Goal: Task Accomplishment & Management: Use online tool/utility

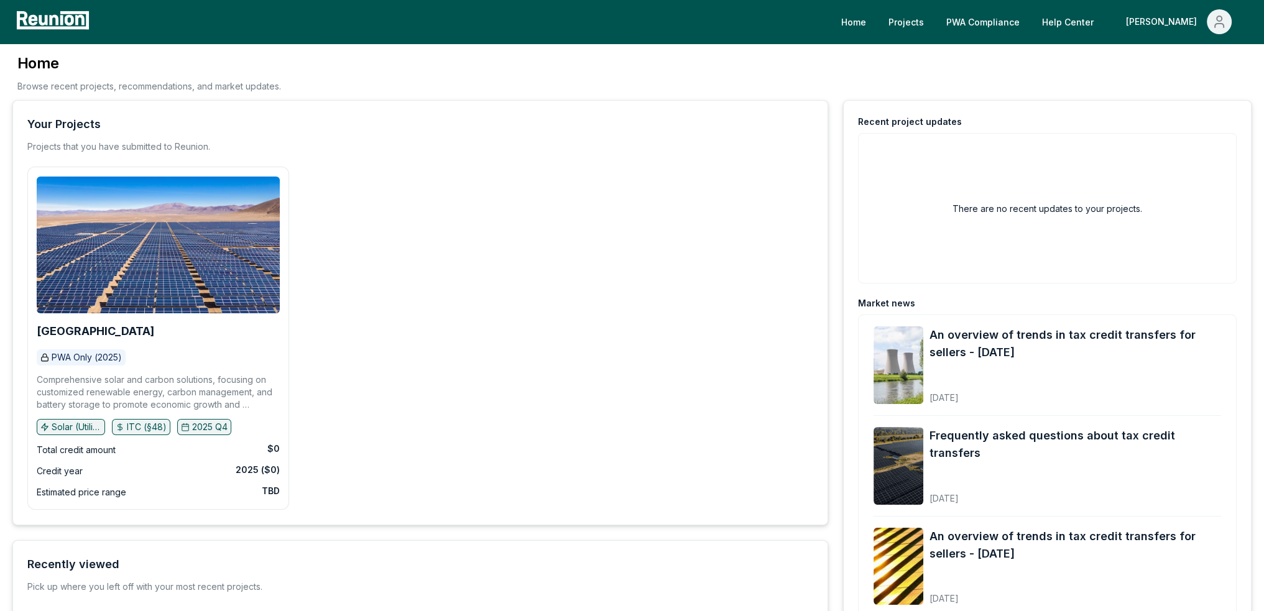
click at [475, 244] on div "Moore County PWA Only (2025) Comprehensive solar and carbon solutions, focusing…" at bounding box center [420, 338] width 786 height 343
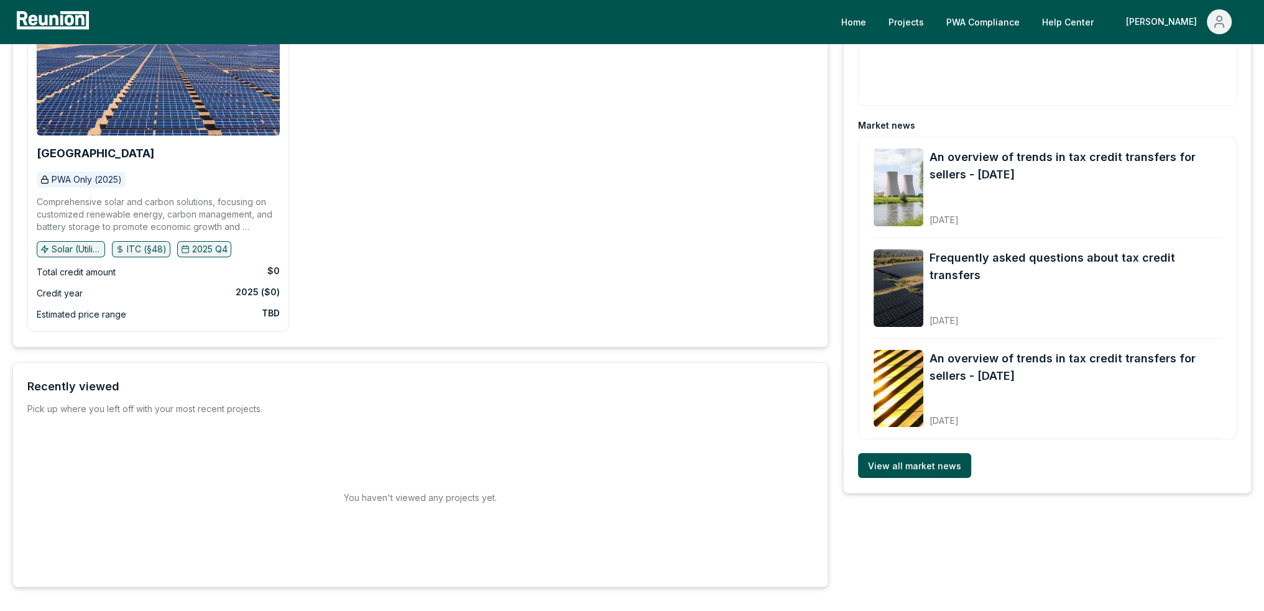
click at [175, 196] on p "Comprehensive solar and carbon solutions, focusing on customized renewable ener…" at bounding box center [158, 214] width 243 height 37
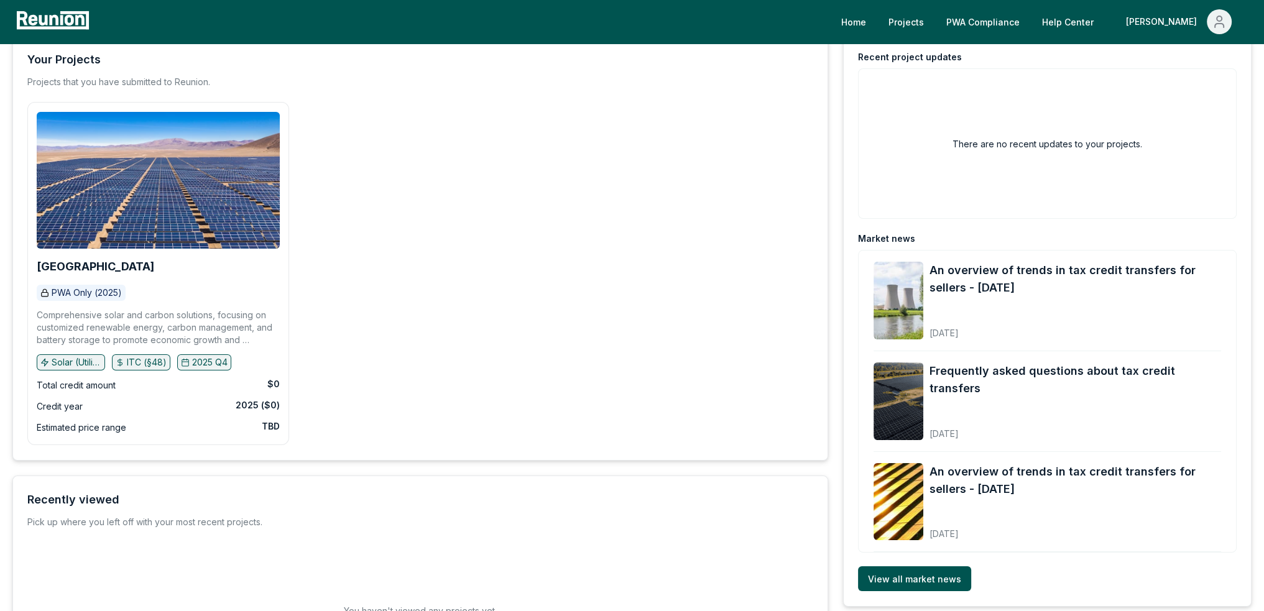
scroll to position [0, 0]
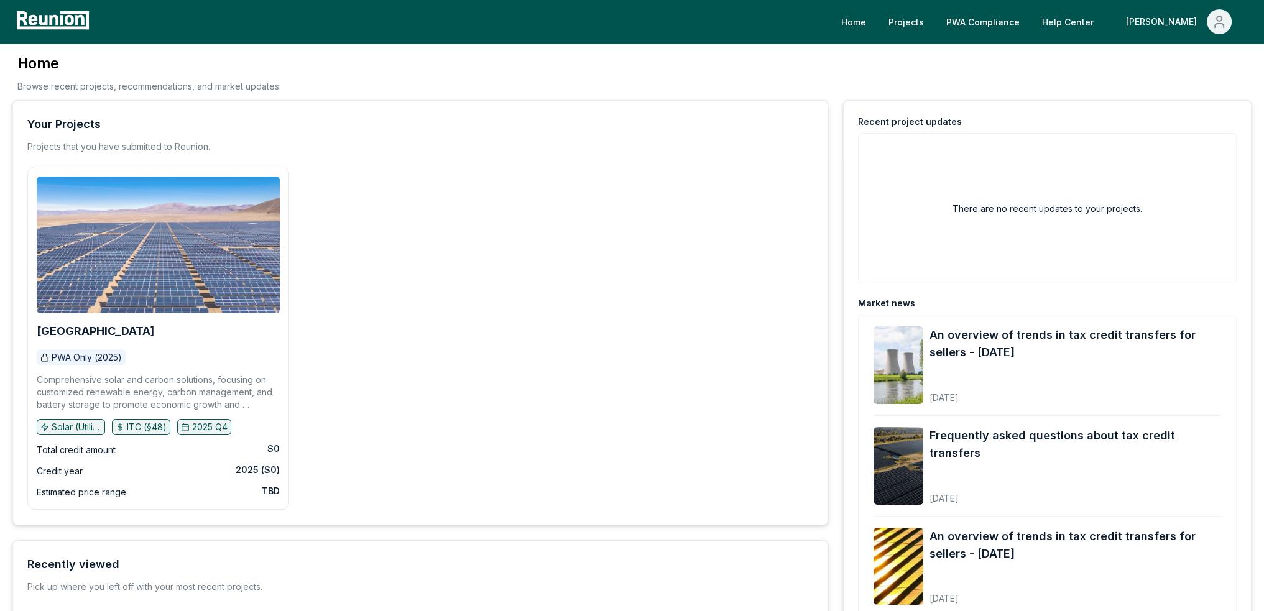
click at [175, 196] on img at bounding box center [158, 245] width 243 height 137
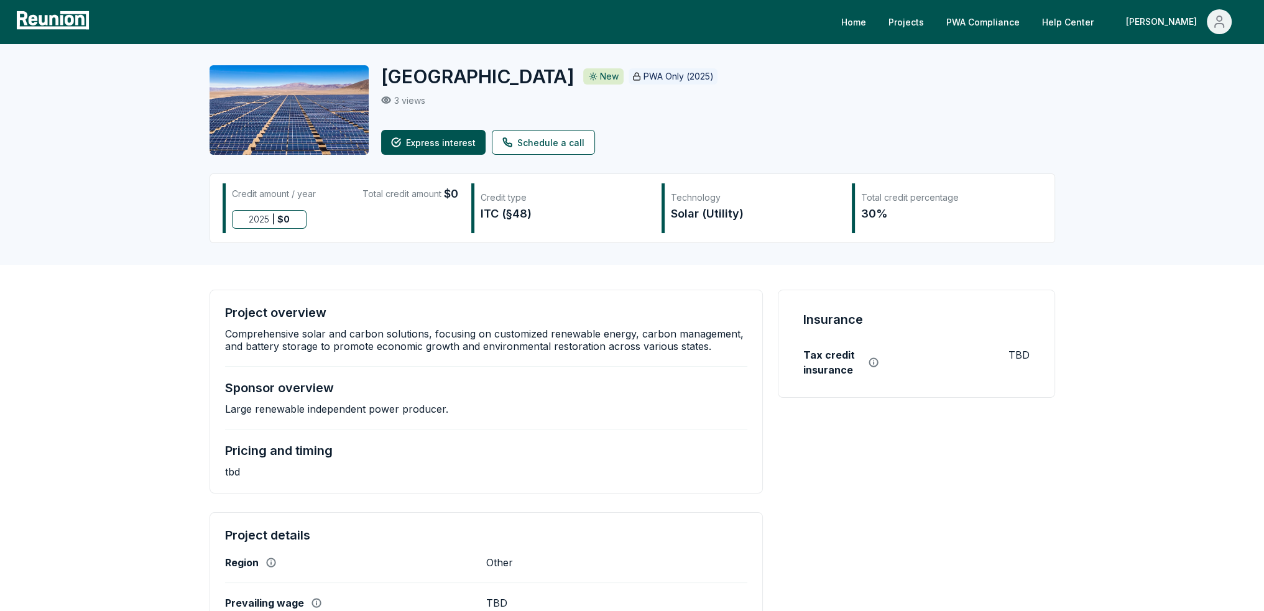
click at [298, 120] on img at bounding box center [288, 110] width 159 height 90
click at [1022, 34] on div "Home Projects PWA Compliance Help Center Brett" at bounding box center [632, 22] width 1264 height 44
click at [1023, 24] on link "PWA Compliance" at bounding box center [982, 21] width 93 height 25
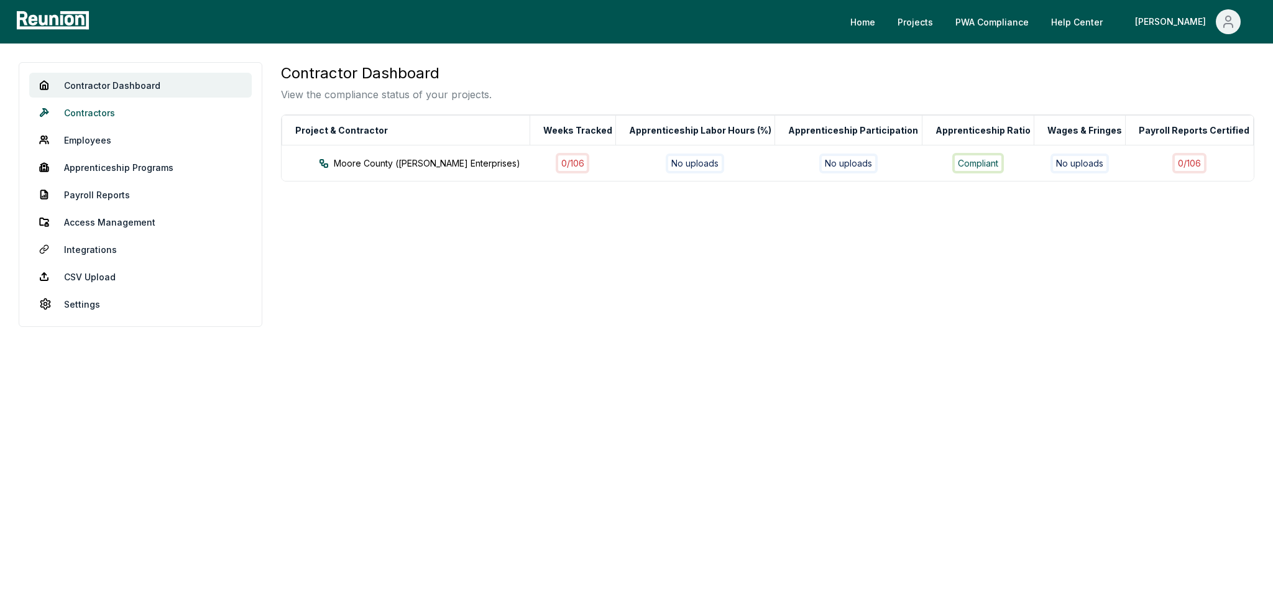
click at [98, 109] on link "Contractors" at bounding box center [140, 112] width 223 height 25
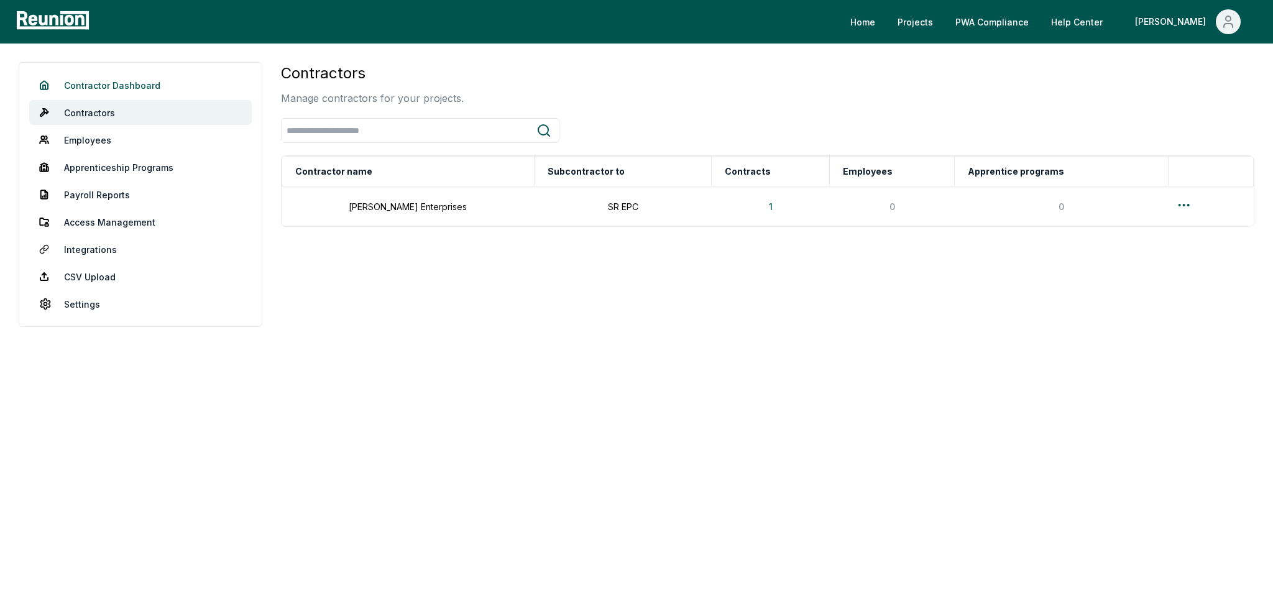
click at [107, 85] on link "Contractor Dashboard" at bounding box center [140, 85] width 223 height 25
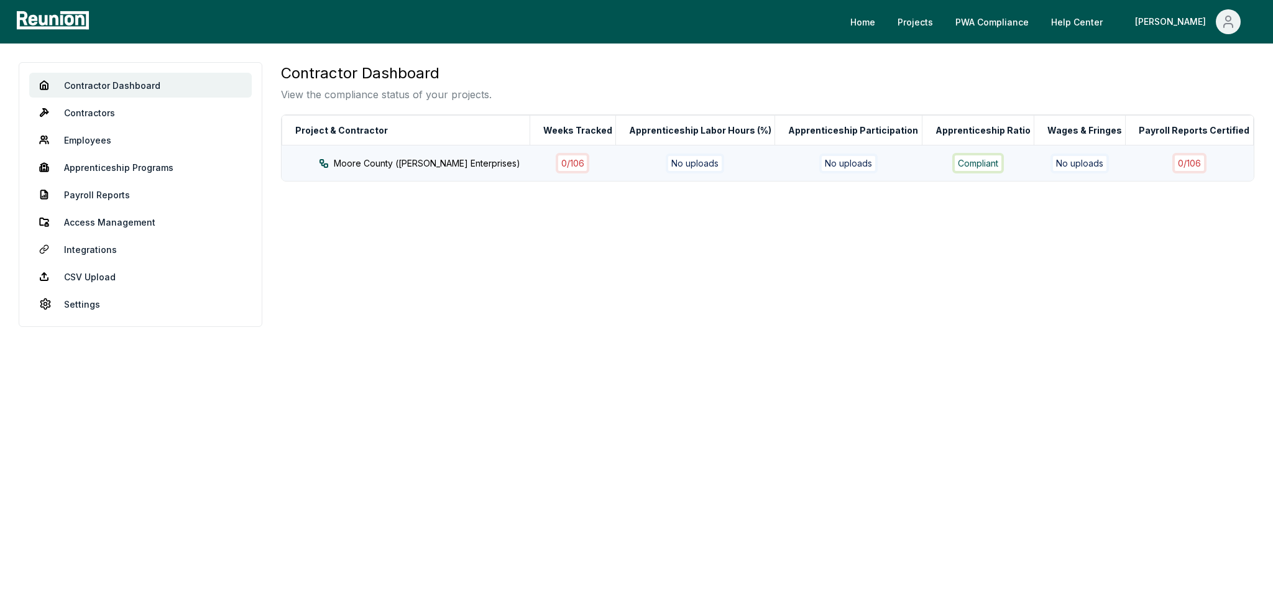
click at [713, 160] on div "No uploads" at bounding box center [695, 164] width 58 height 20
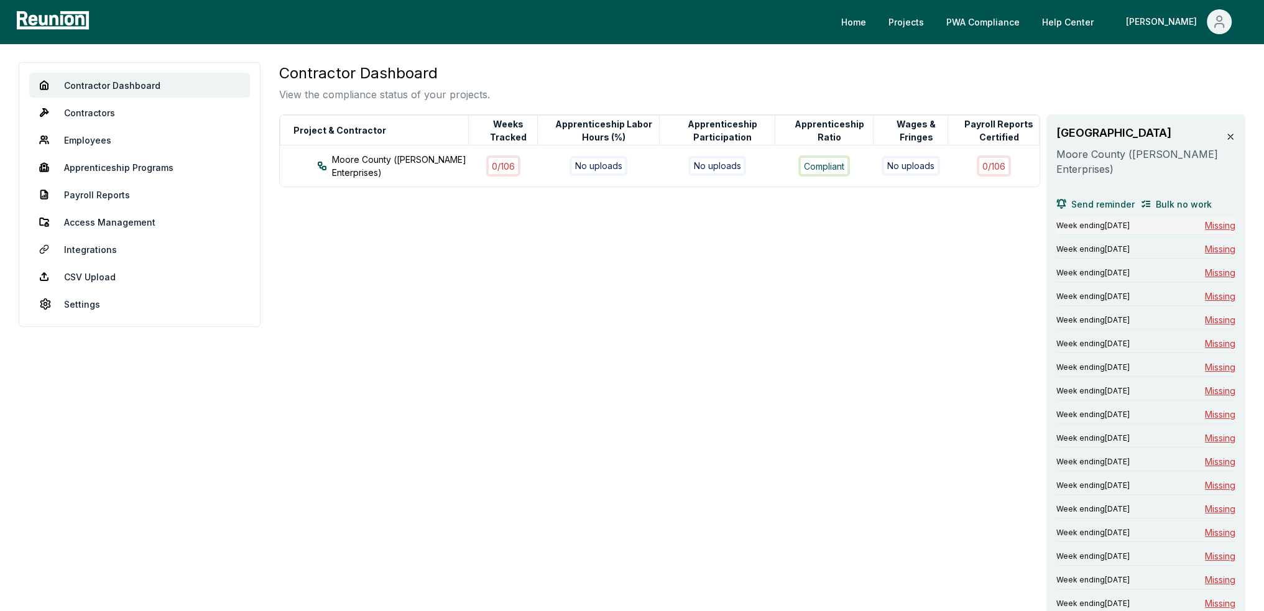
click at [1171, 224] on div "Week ending March 2, 2025 Missing" at bounding box center [1145, 225] width 179 height 19
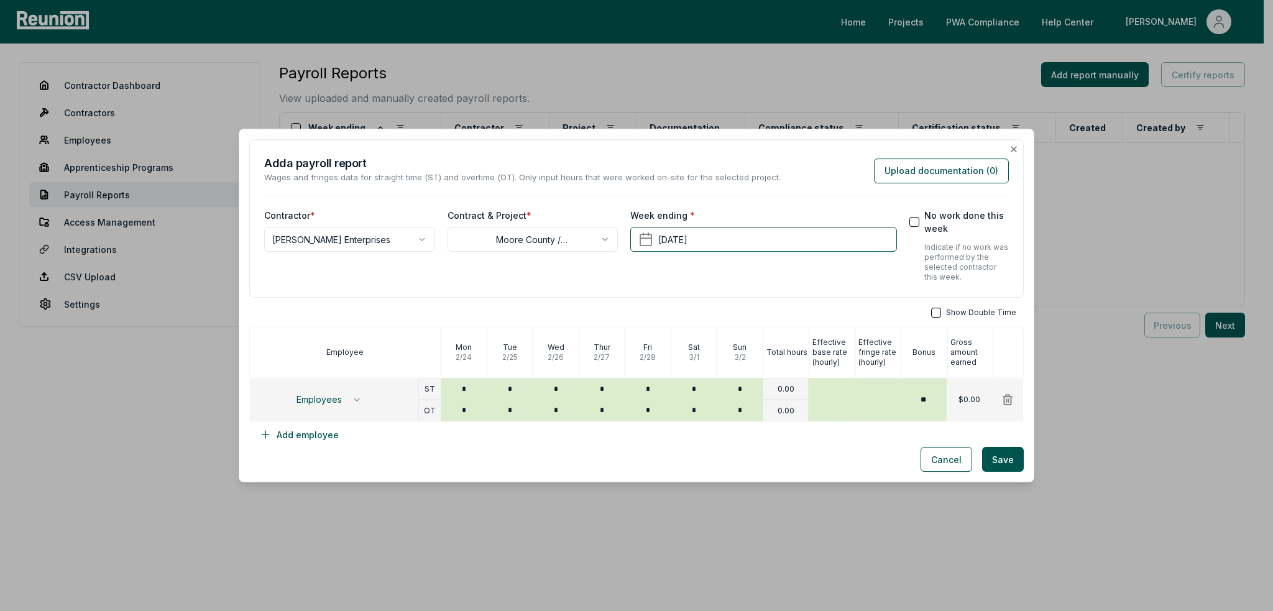
click at [1010, 149] on div "**********" at bounding box center [636, 218] width 775 height 159
click at [990, 155] on div "Add a payroll report Wages and fringes data for straight time (ST) and overtime…" at bounding box center [636, 169] width 745 height 29
click at [1003, 155] on div "**********" at bounding box center [636, 218] width 775 height 159
click at [1011, 150] on icon "button" at bounding box center [1013, 149] width 5 height 5
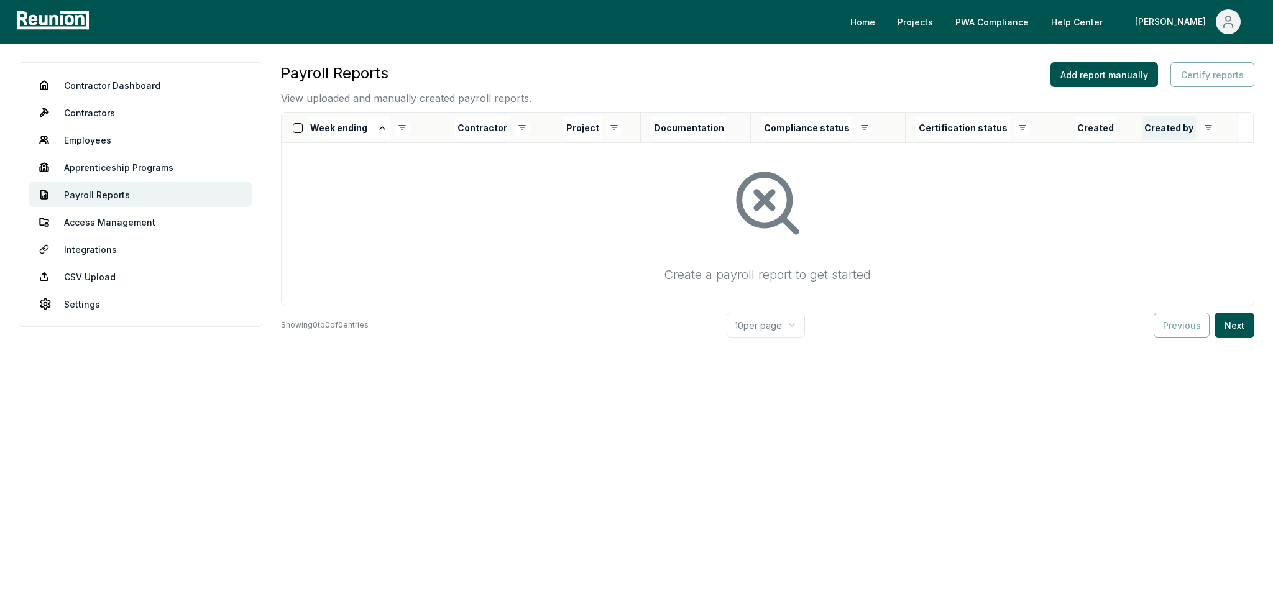
drag, startPoint x: 255, startPoint y: 1, endPoint x: 1154, endPoint y: 129, distance: 907.3
click at [1154, 129] on button "Created by" at bounding box center [1169, 128] width 54 height 25
click at [85, 222] on link "Access Management" at bounding box center [140, 221] width 223 height 25
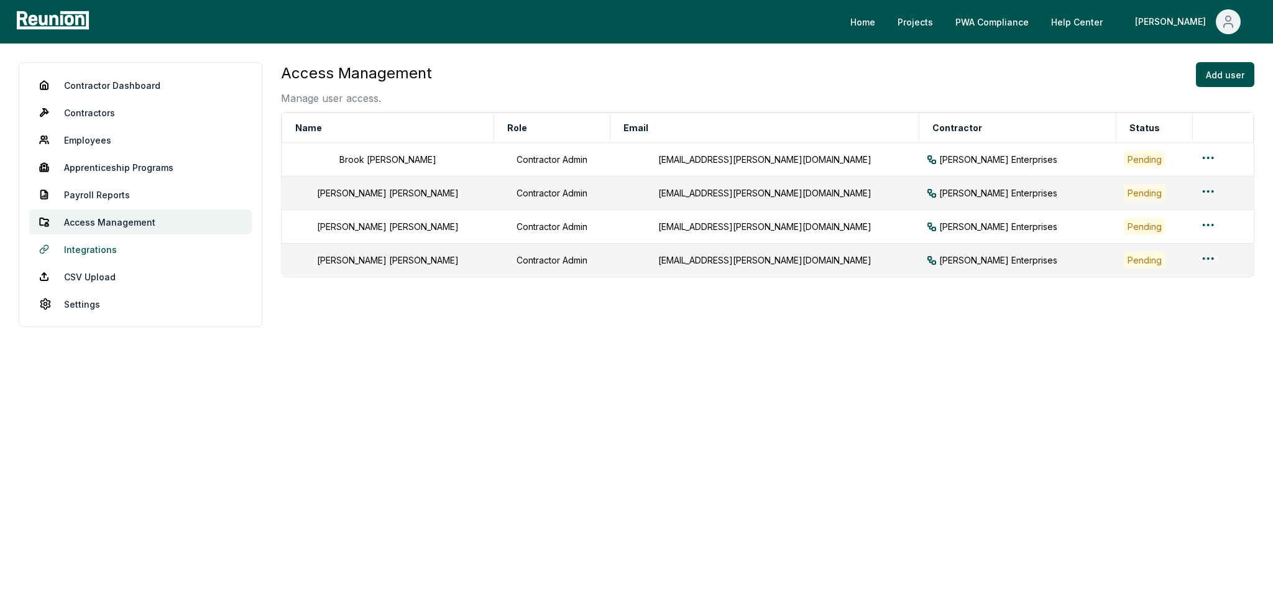
click at [85, 247] on link "Integrations" at bounding box center [140, 249] width 223 height 25
